Goal: Task Accomplishment & Management: Use online tool/utility

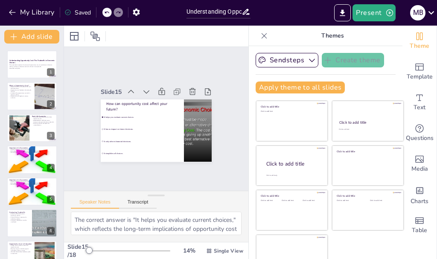
checkbox input "true"
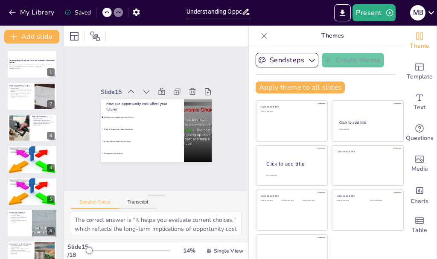
checkbox input "true"
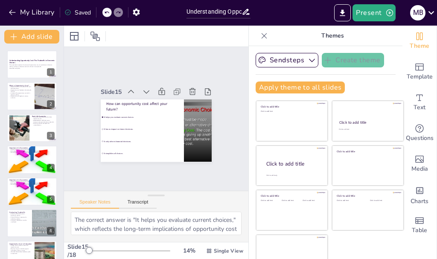
checkbox input "true"
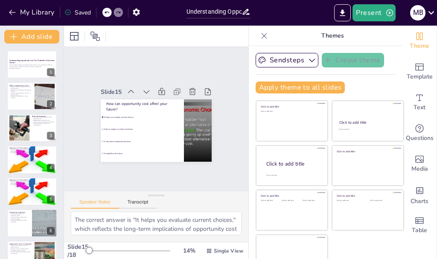
checkbox input "true"
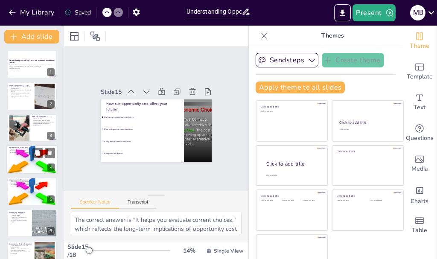
checkbox input "true"
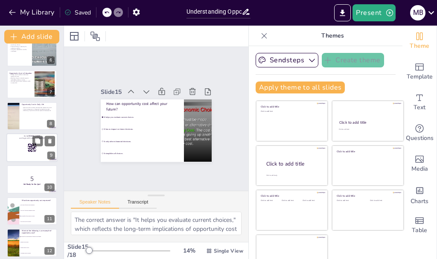
checkbox input "true"
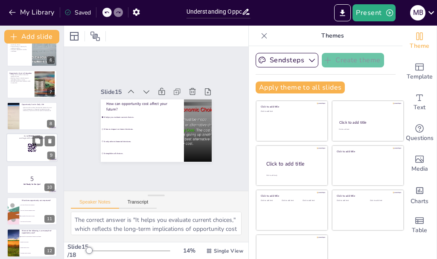
checkbox input "true"
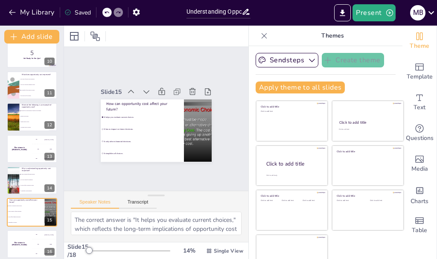
checkbox input "true"
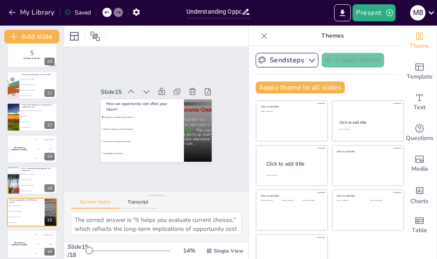
checkbox input "true"
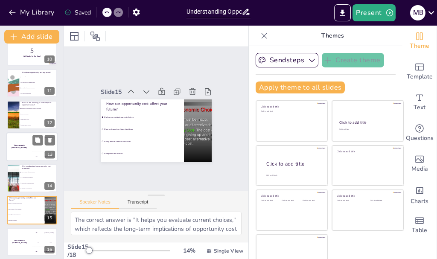
checkbox input "true"
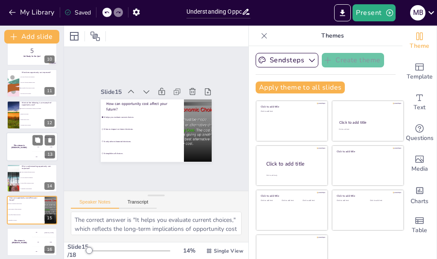
checkbox input "true"
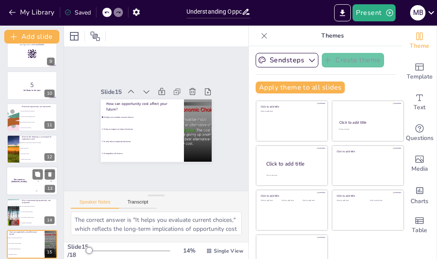
checkbox input "true"
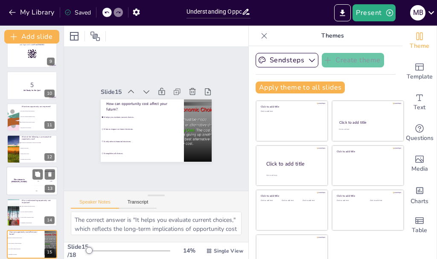
checkbox input "true"
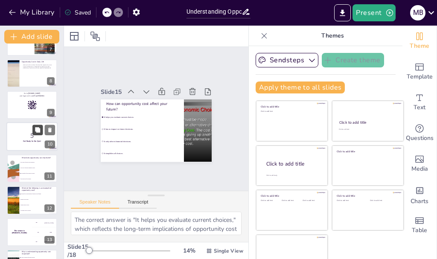
checkbox input "true"
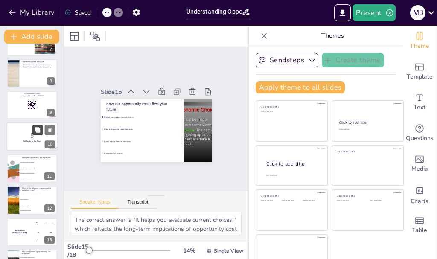
checkbox input "true"
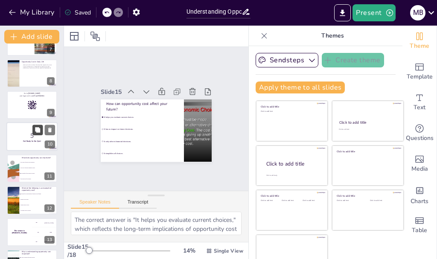
checkbox input "true"
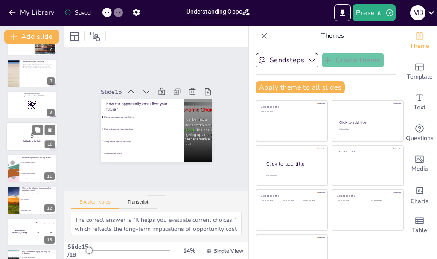
checkbox input "true"
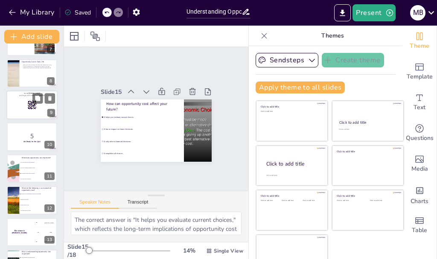
checkbox input "true"
click at [35, 116] on div at bounding box center [31, 104] width 51 height 29
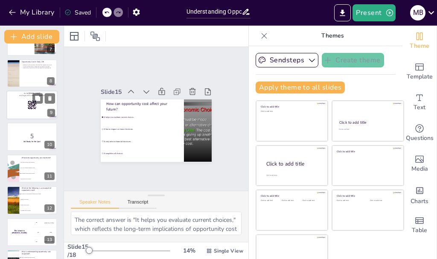
checkbox input "true"
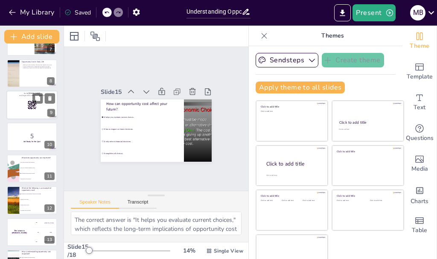
scroll to position [167, 0]
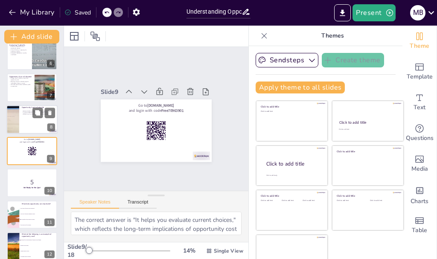
checkbox input "true"
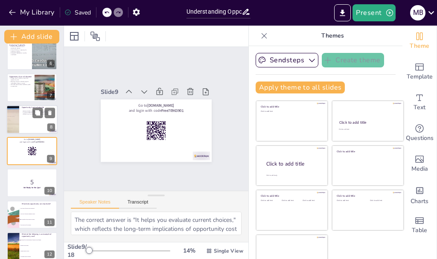
checkbox input "true"
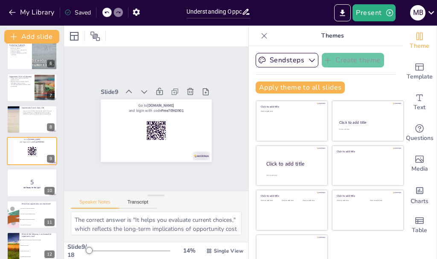
checkbox input "true"
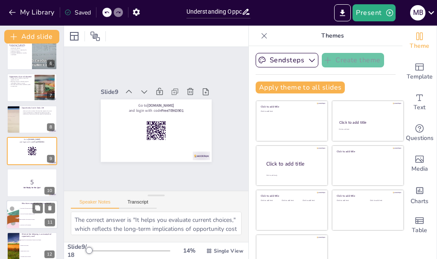
checkbox input "true"
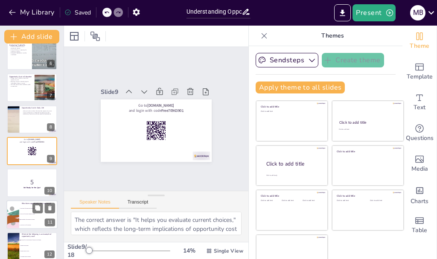
click at [17, 218] on div at bounding box center [12, 214] width 55 height 29
checkbox input "true"
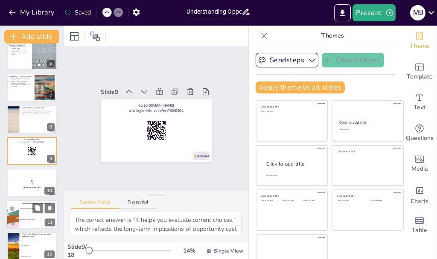
checkbox input "true"
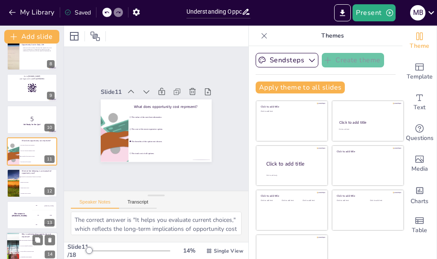
checkbox input "true"
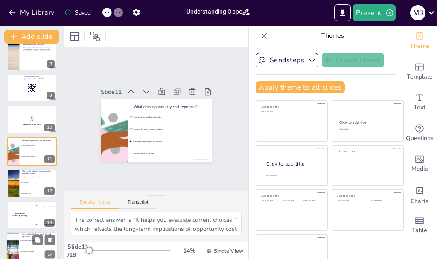
checkbox input "true"
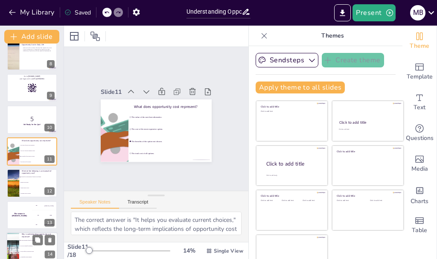
checkbox input "true"
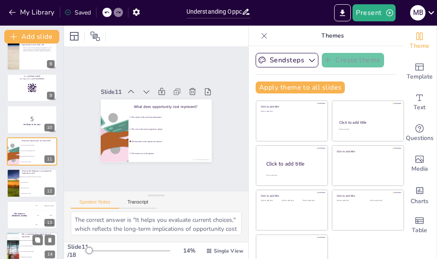
checkbox input "true"
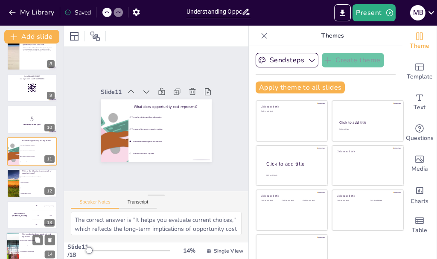
checkbox input "true"
click at [28, 246] on span "It is only relevant for businesses." at bounding box center [38, 245] width 37 height 1
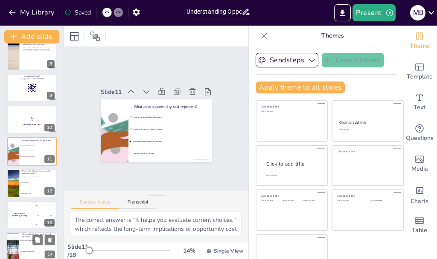
checkbox input "true"
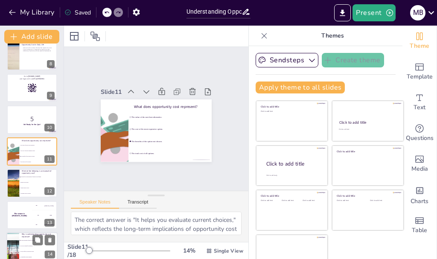
checkbox input "true"
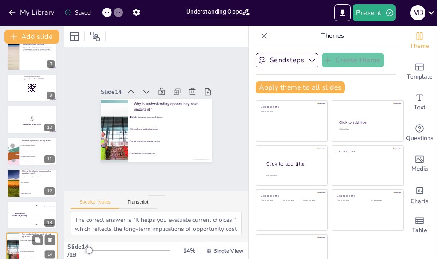
scroll to position [326, 0]
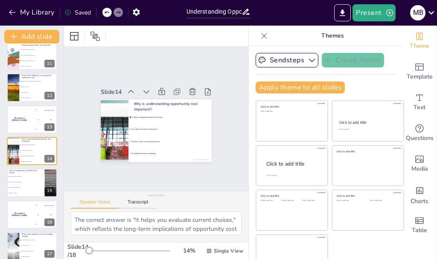
checkbox input "true"
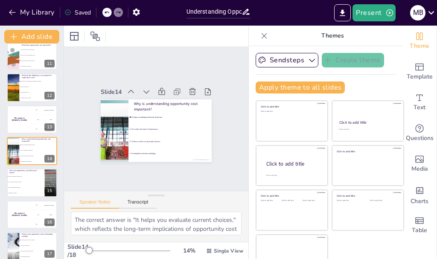
checkbox input "true"
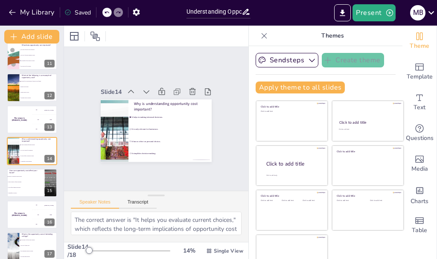
checkbox input "true"
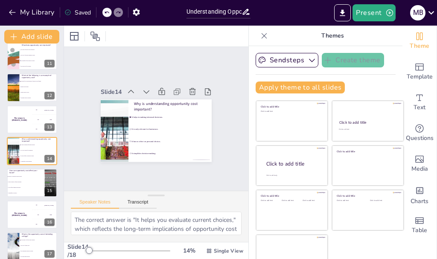
checkbox input "true"
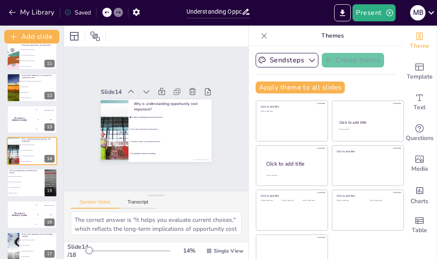
checkbox input "true"
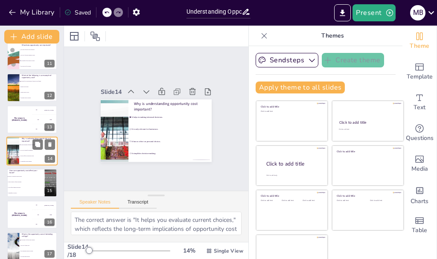
checkbox input "true"
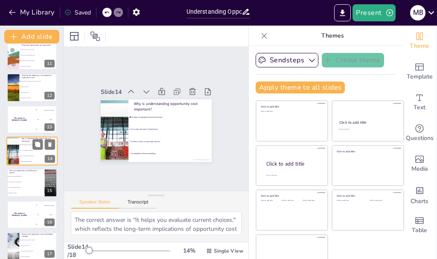
checkbox input "true"
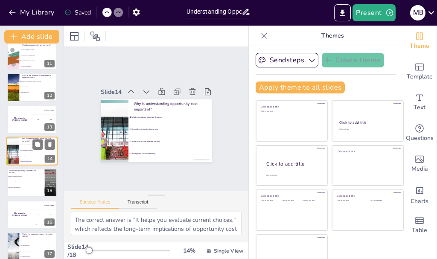
checkbox input "true"
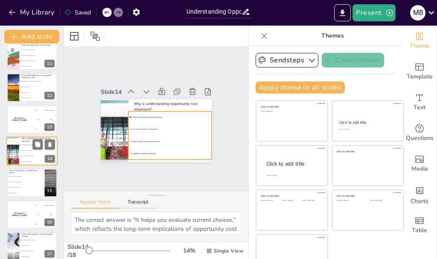
checkbox input "true"
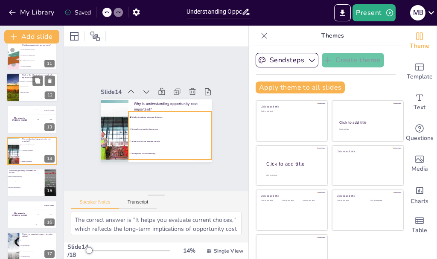
checkbox input "true"
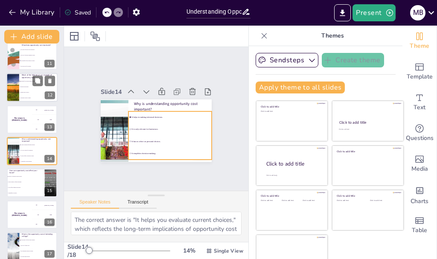
checkbox input "true"
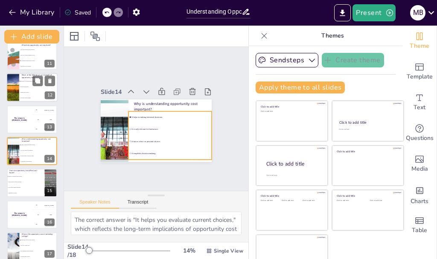
checkbox input "true"
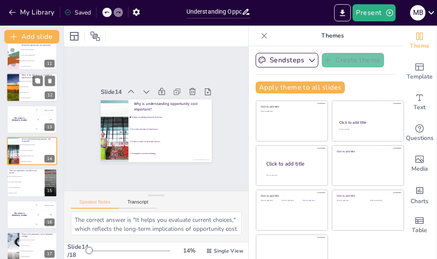
checkbox input "true"
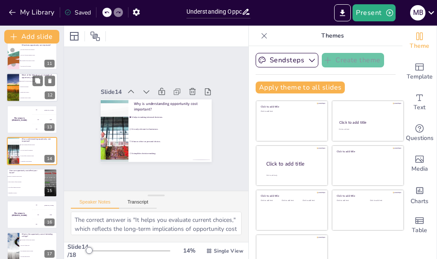
checkbox input "true"
click at [26, 129] on div "The winner is [PERSON_NAME]" at bounding box center [19, 119] width 26 height 29
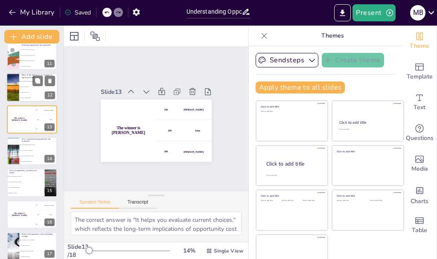
scroll to position [294, 0]
